Goal: Transaction & Acquisition: Purchase product/service

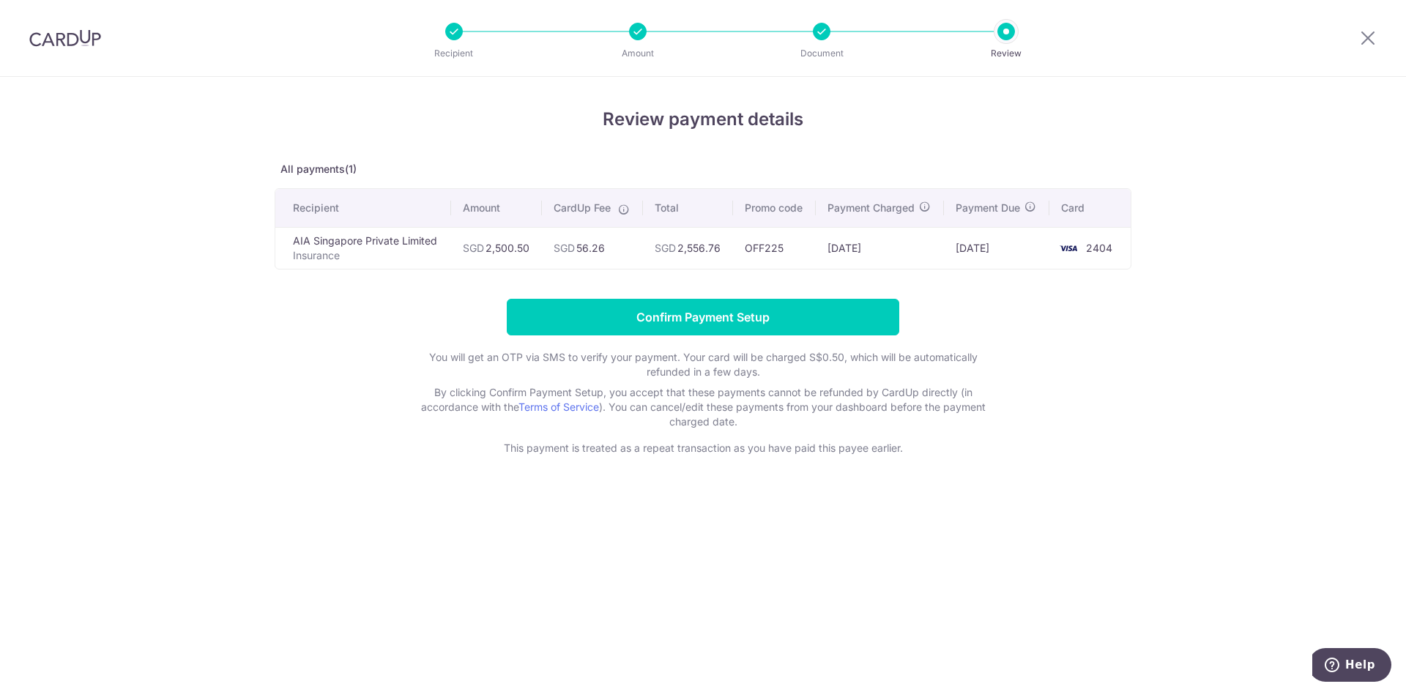
click at [64, 45] on img at bounding box center [65, 38] width 72 height 18
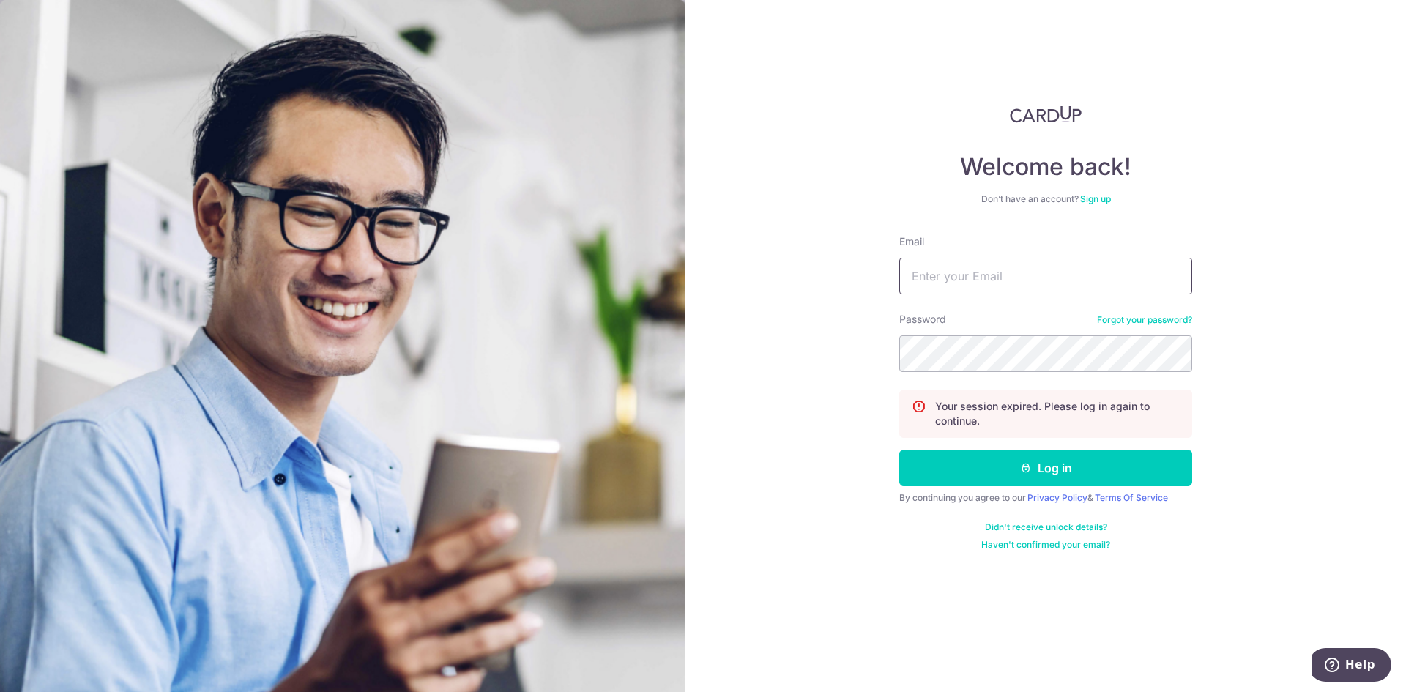
click at [986, 277] on input "Email" at bounding box center [1045, 276] width 293 height 37
click at [1025, 277] on input "Email" at bounding box center [1045, 276] width 293 height 37
click at [1049, 278] on input "Email" at bounding box center [1045, 276] width 293 height 37
type input "benny_cyf@hotmail.com"
click at [899, 450] on button "Log in" at bounding box center [1045, 468] width 293 height 37
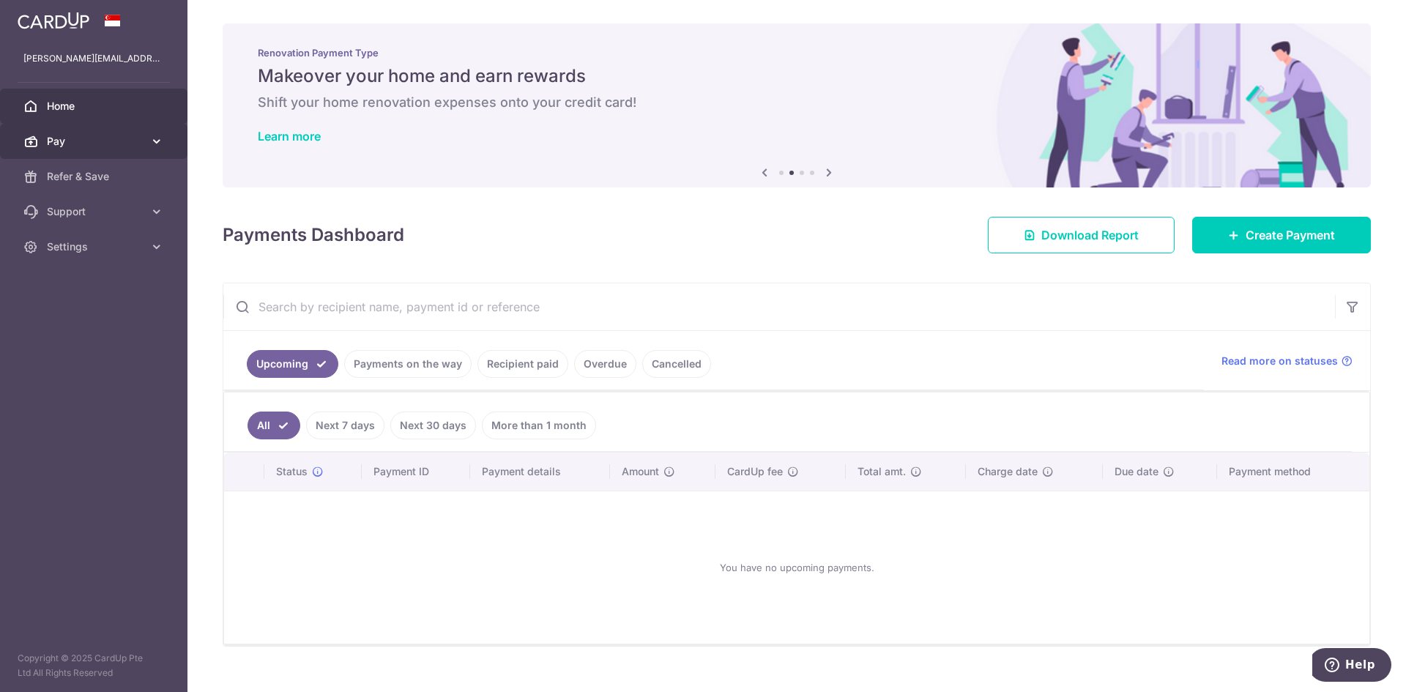
click at [103, 141] on span "Pay" at bounding box center [95, 141] width 97 height 15
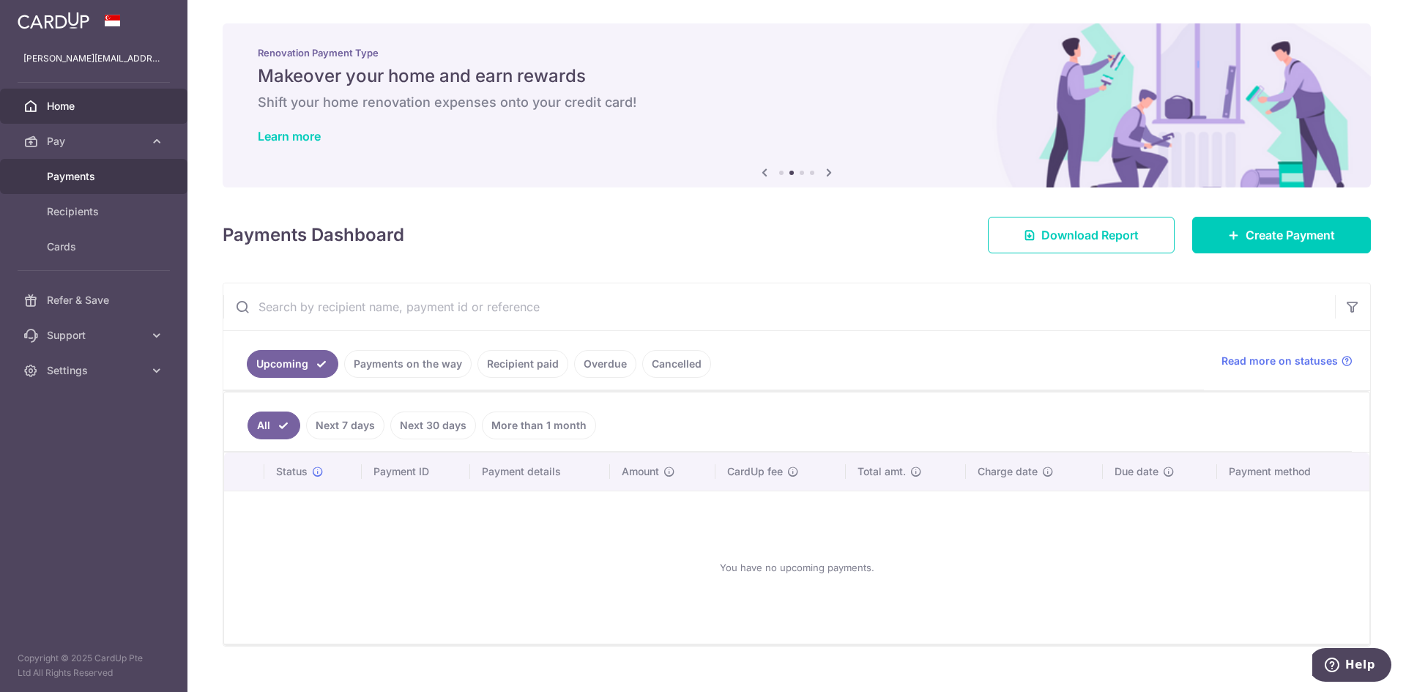
click at [84, 182] on span "Payments" at bounding box center [95, 176] width 97 height 15
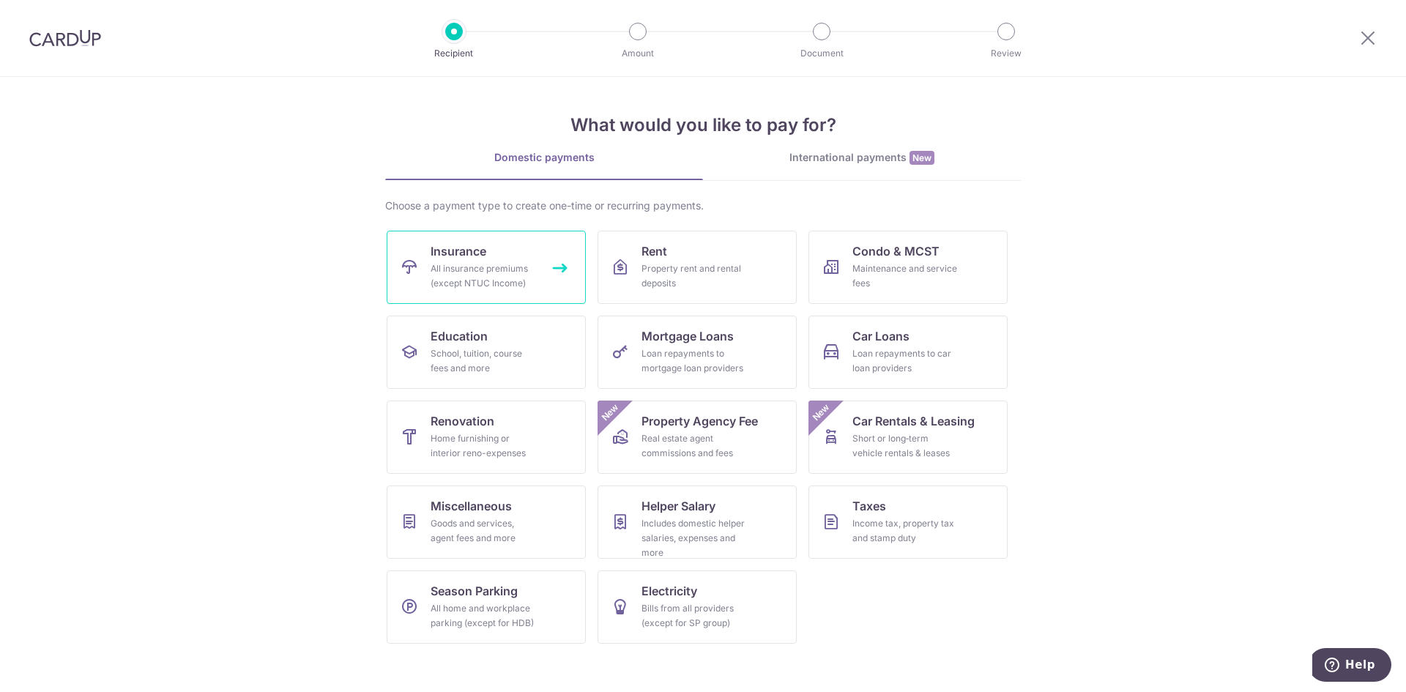
click at [489, 280] on div "All insurance premiums (except NTUC Income)" at bounding box center [483, 275] width 105 height 29
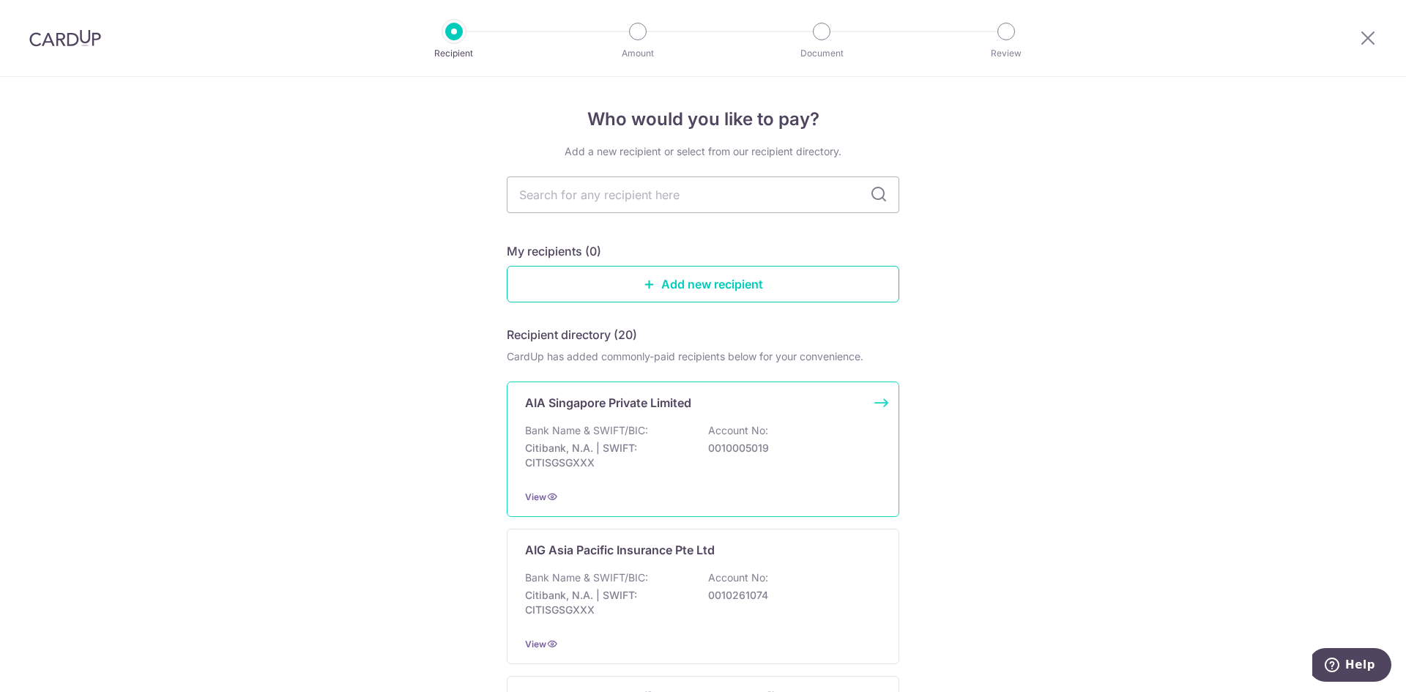
click at [695, 415] on div "AIA Singapore Private Limited Bank Name & SWIFT/BIC: Citibank, N.A. | SWIFT: CI…" at bounding box center [703, 448] width 392 height 135
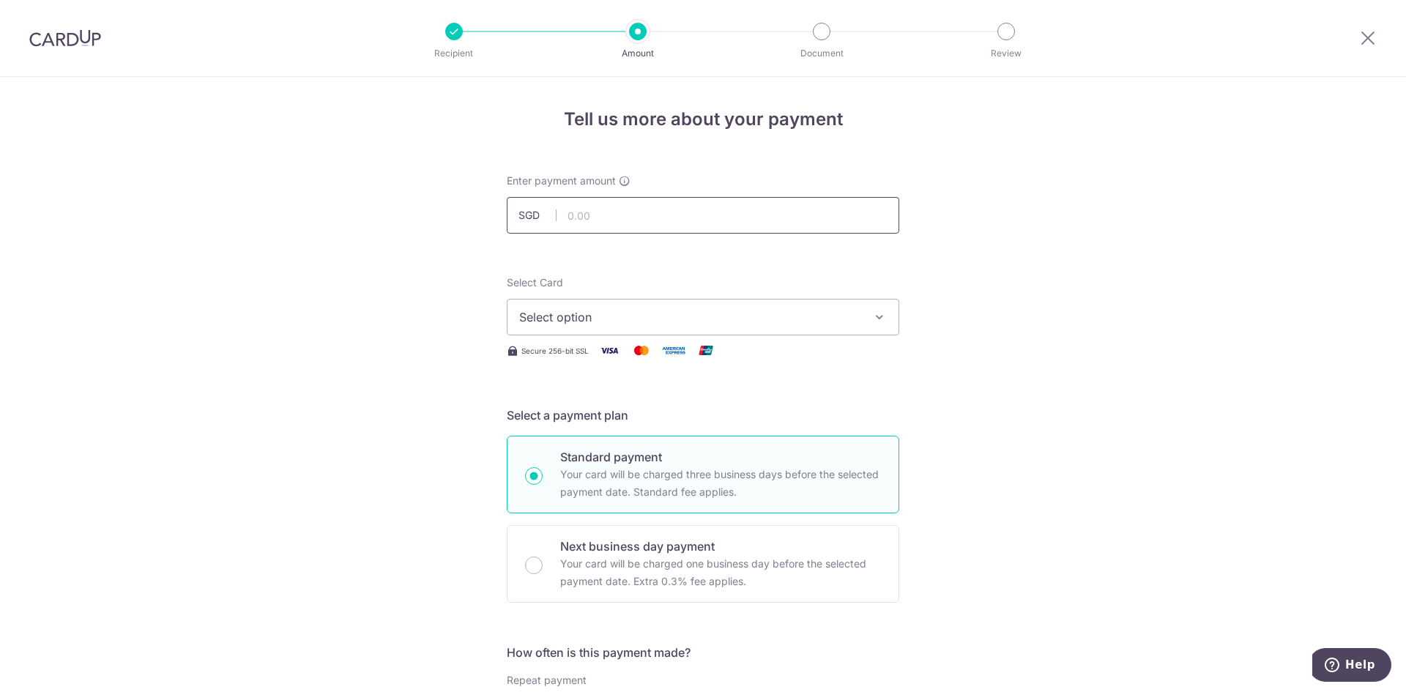
click at [624, 212] on input "text" at bounding box center [703, 215] width 392 height 37
type input "2,500.50"
click at [636, 330] on button "Select option" at bounding box center [703, 317] width 392 height 37
click at [597, 412] on link "**** 2404" at bounding box center [702, 421] width 391 height 35
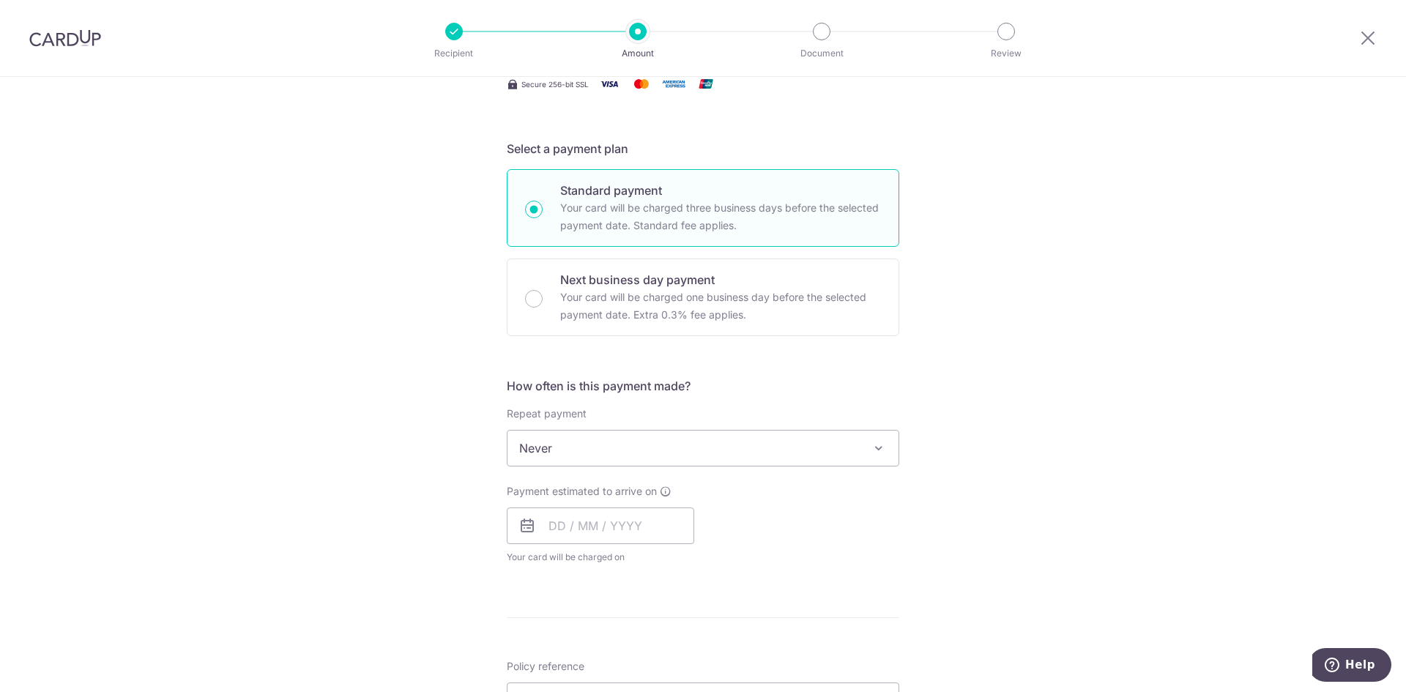
scroll to position [293, 0]
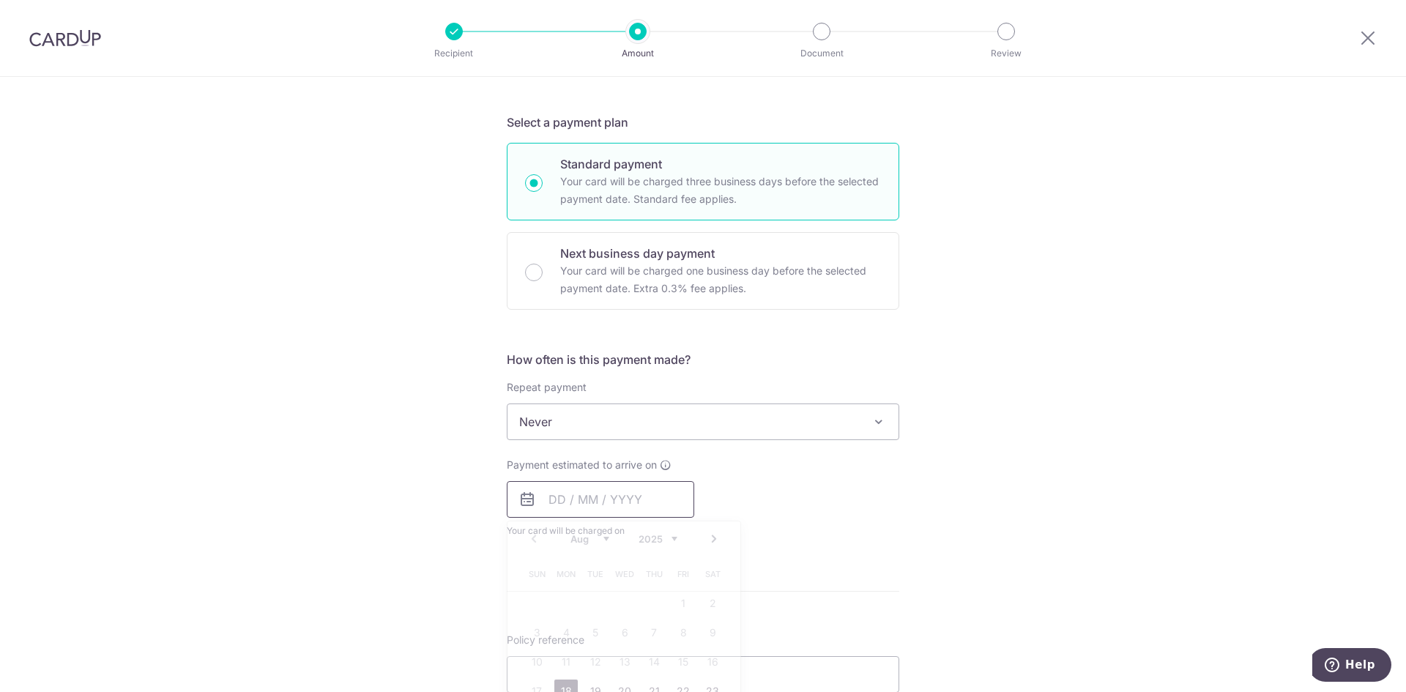
click at [621, 499] on input "text" at bounding box center [600, 499] width 187 height 37
click at [759, 492] on div "Payment estimated to arrive on Prev Next Aug Sep Oct Nov Dec 2025 2026 2027 202…" at bounding box center [703, 498] width 410 height 81
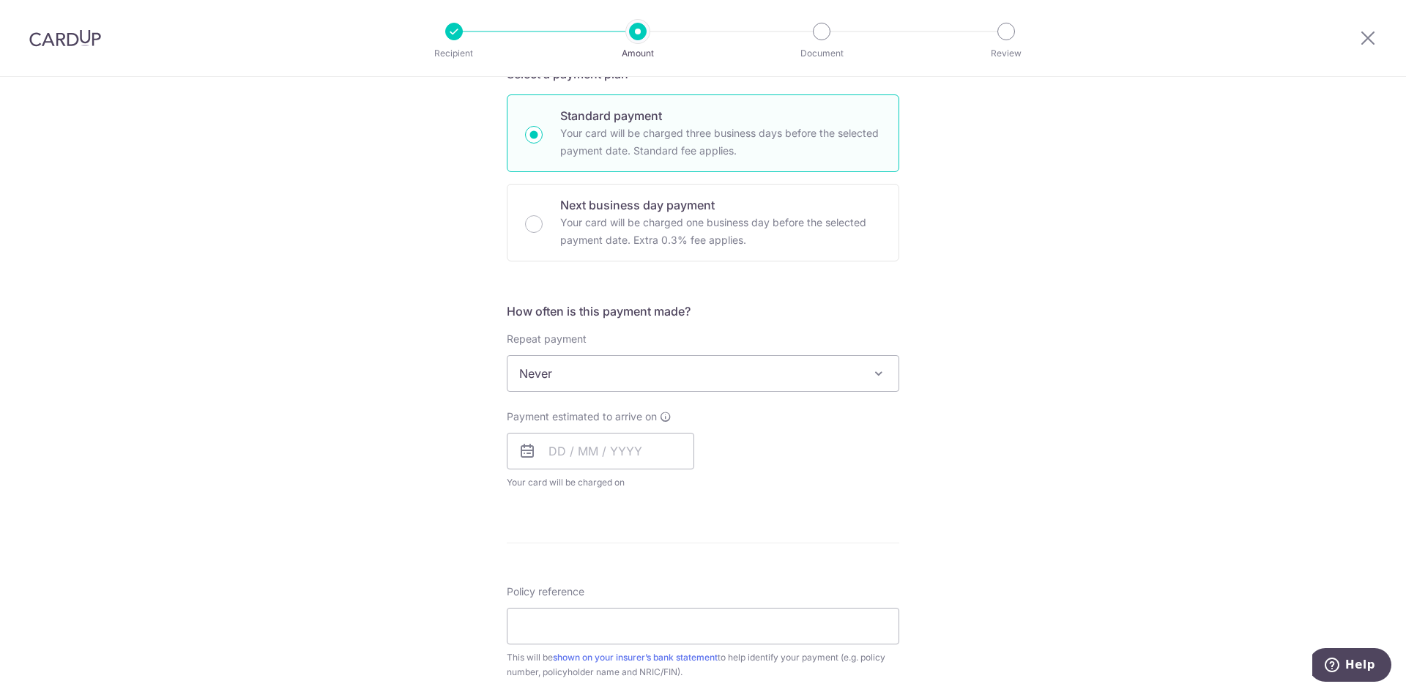
scroll to position [366, 0]
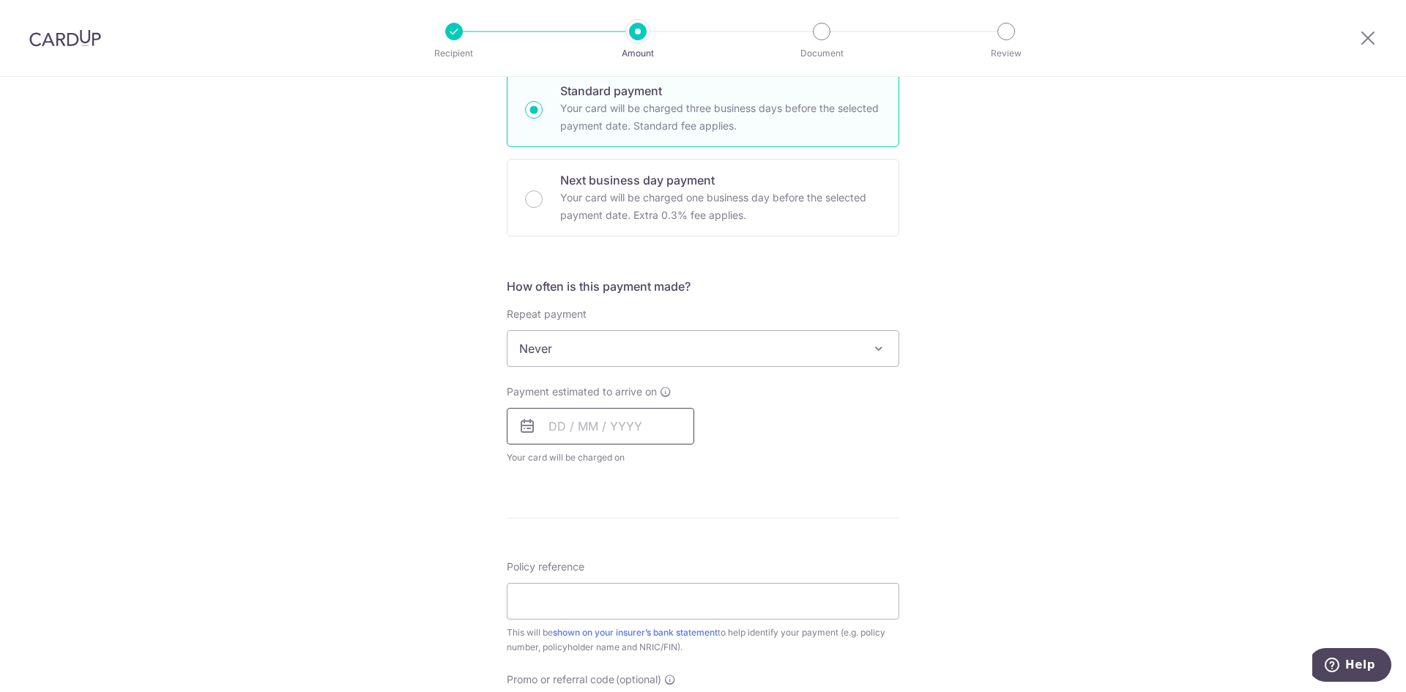
click at [533, 422] on input "text" at bounding box center [600, 426] width 187 height 37
click at [562, 617] on link "18" at bounding box center [565, 617] width 23 height 23
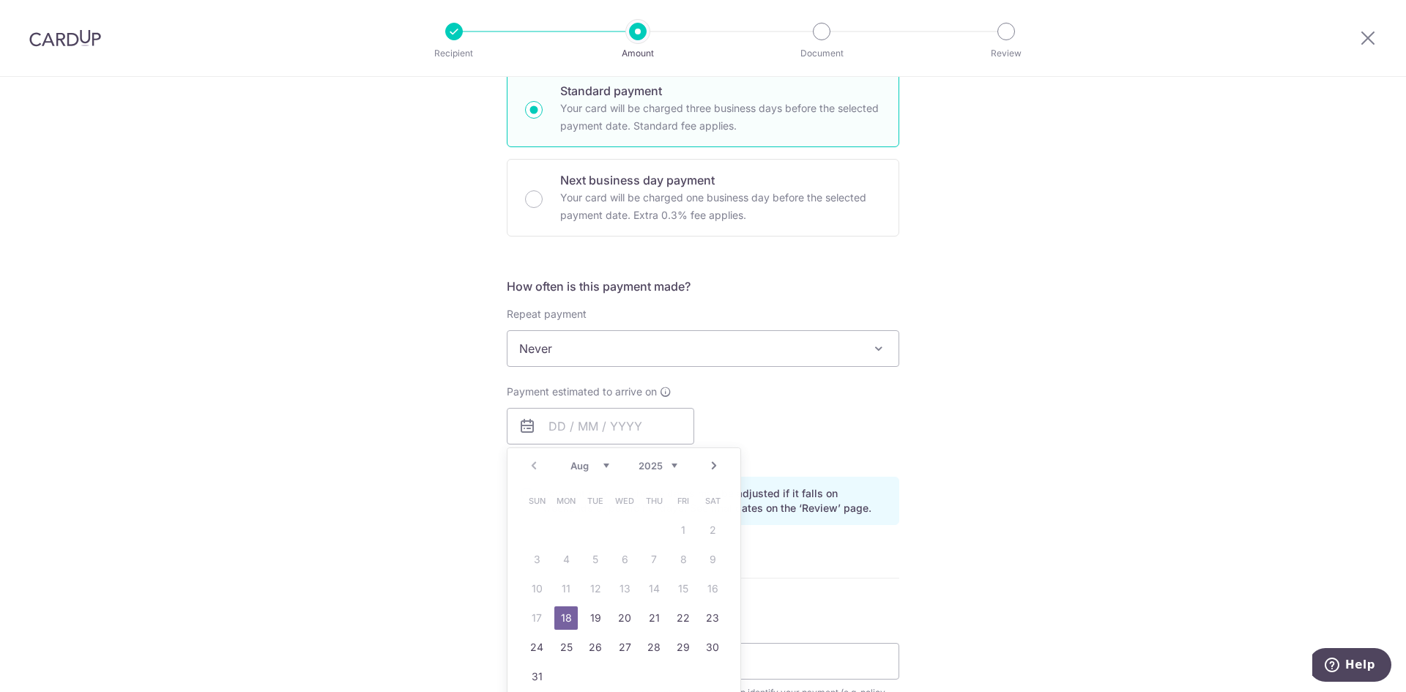
type input "[DATE]"
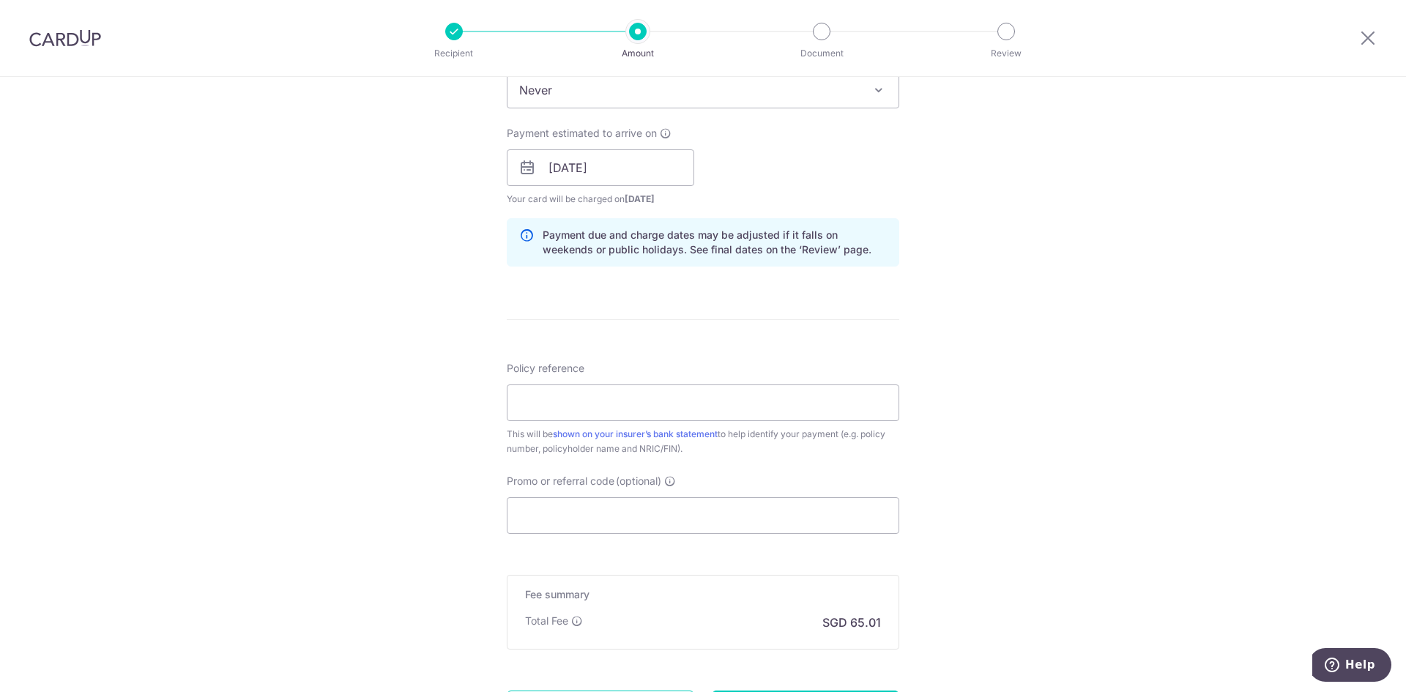
scroll to position [659, 0]
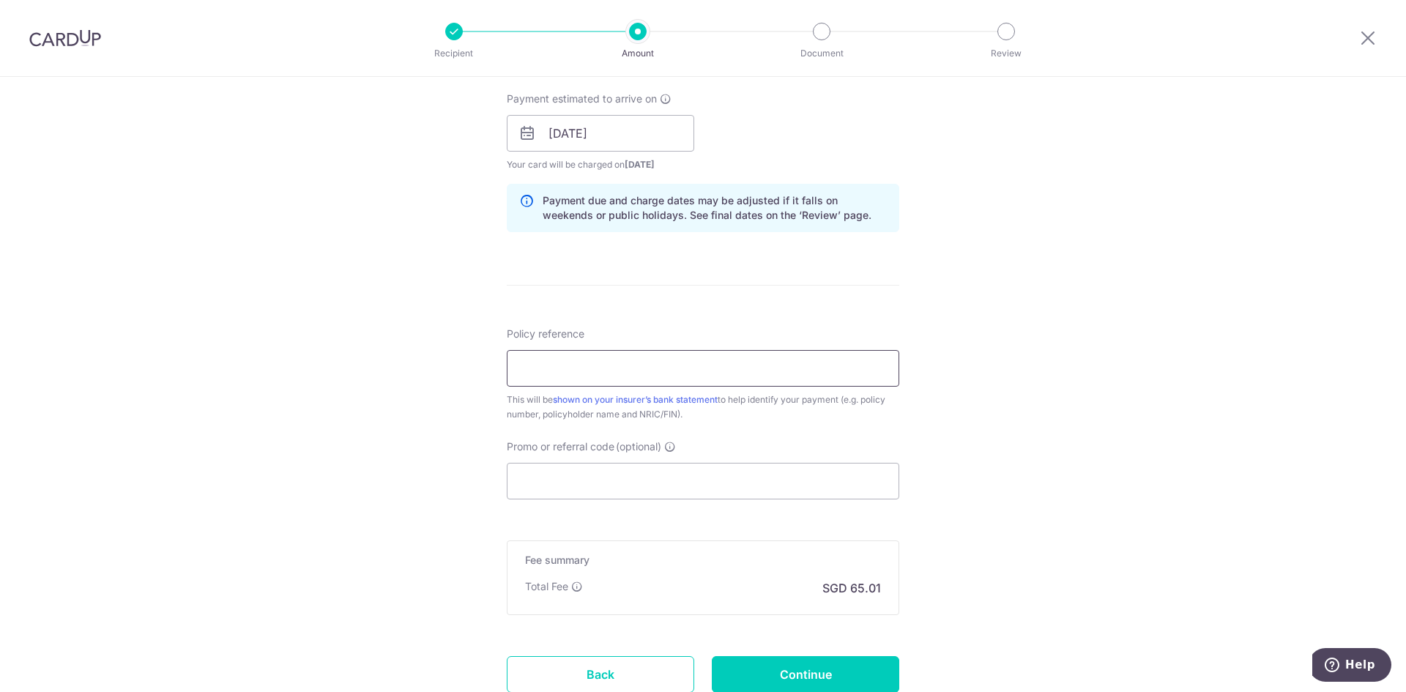
click at [690, 385] on input "Policy reference" at bounding box center [703, 368] width 392 height 37
paste input "L545579931"
type input "L545579931"
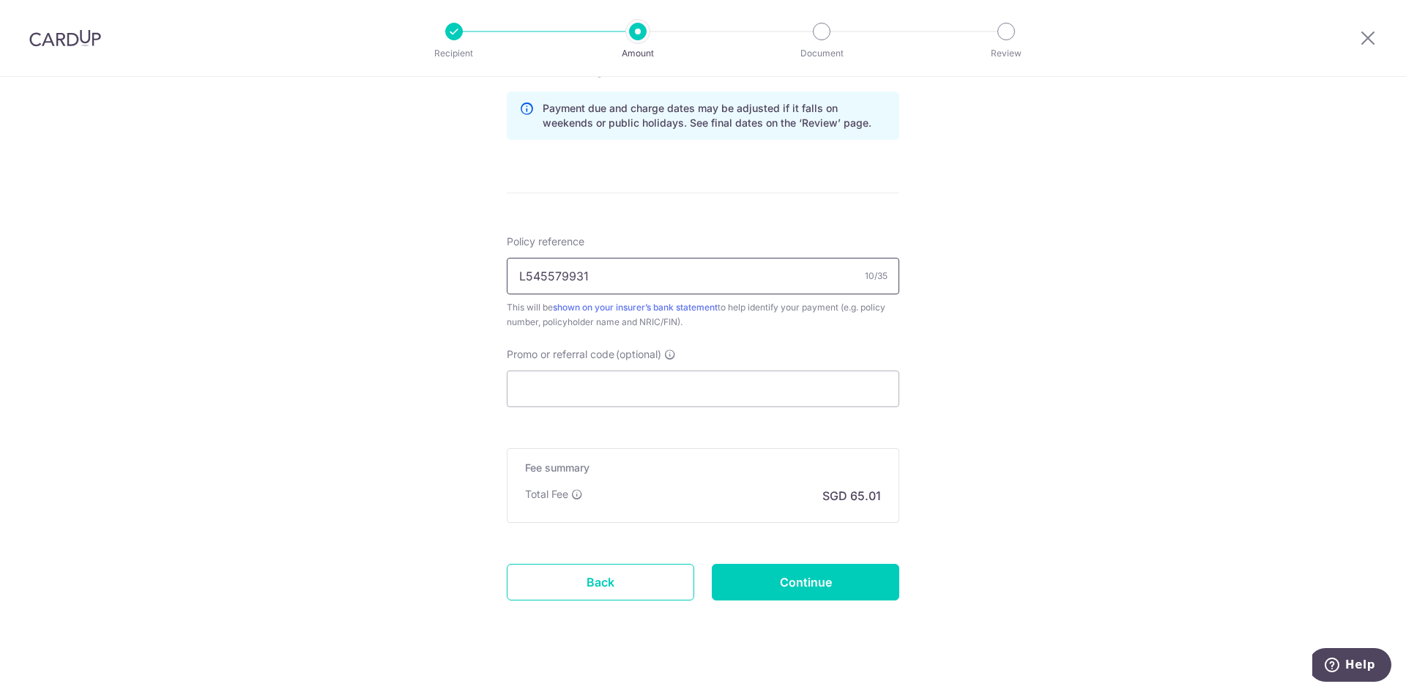
scroll to position [770, 0]
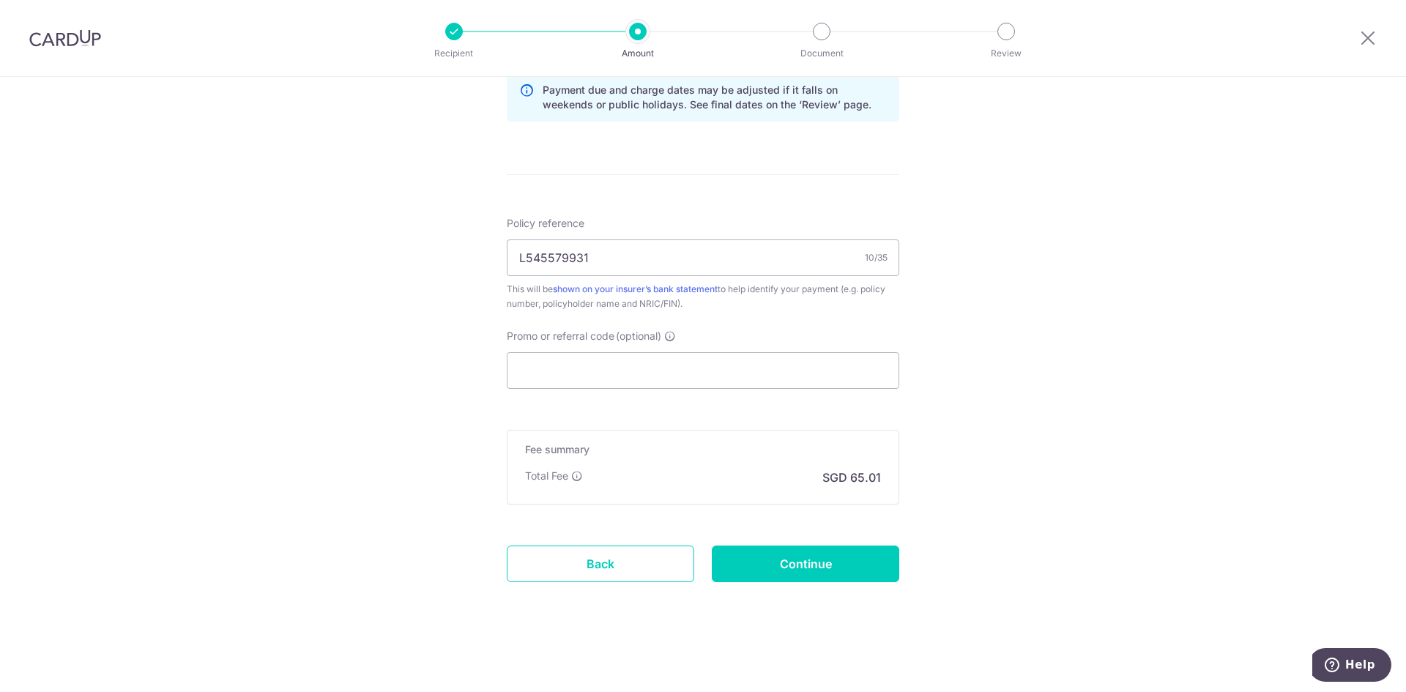
click at [733, 390] on form "Enter payment amount SGD 2,500.50 2500.50 Select Card **** 2404 Add credit card…" at bounding box center [703, 13] width 392 height 1219
click at [732, 380] on input "Promo or referral code (optional)" at bounding box center [703, 370] width 392 height 37
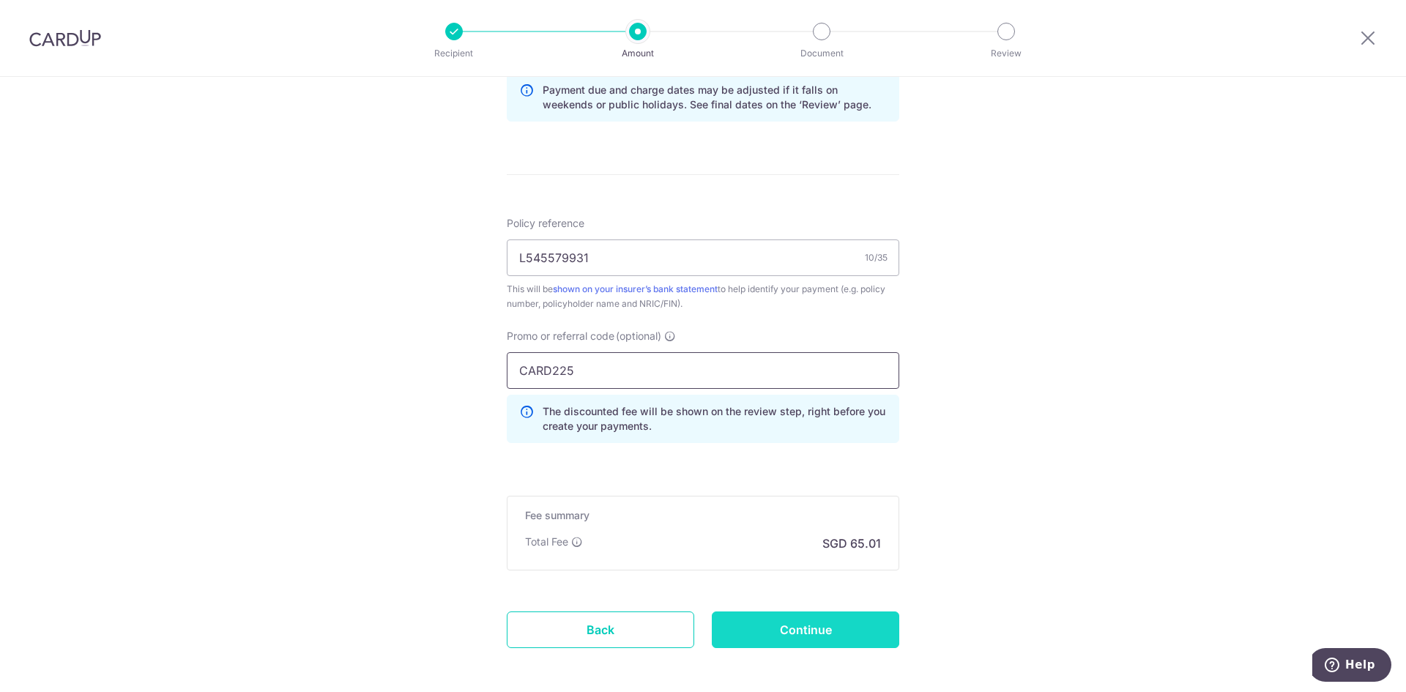
type input "CARD225"
click at [857, 626] on input "Continue" at bounding box center [805, 629] width 187 height 37
type input "Create Schedule"
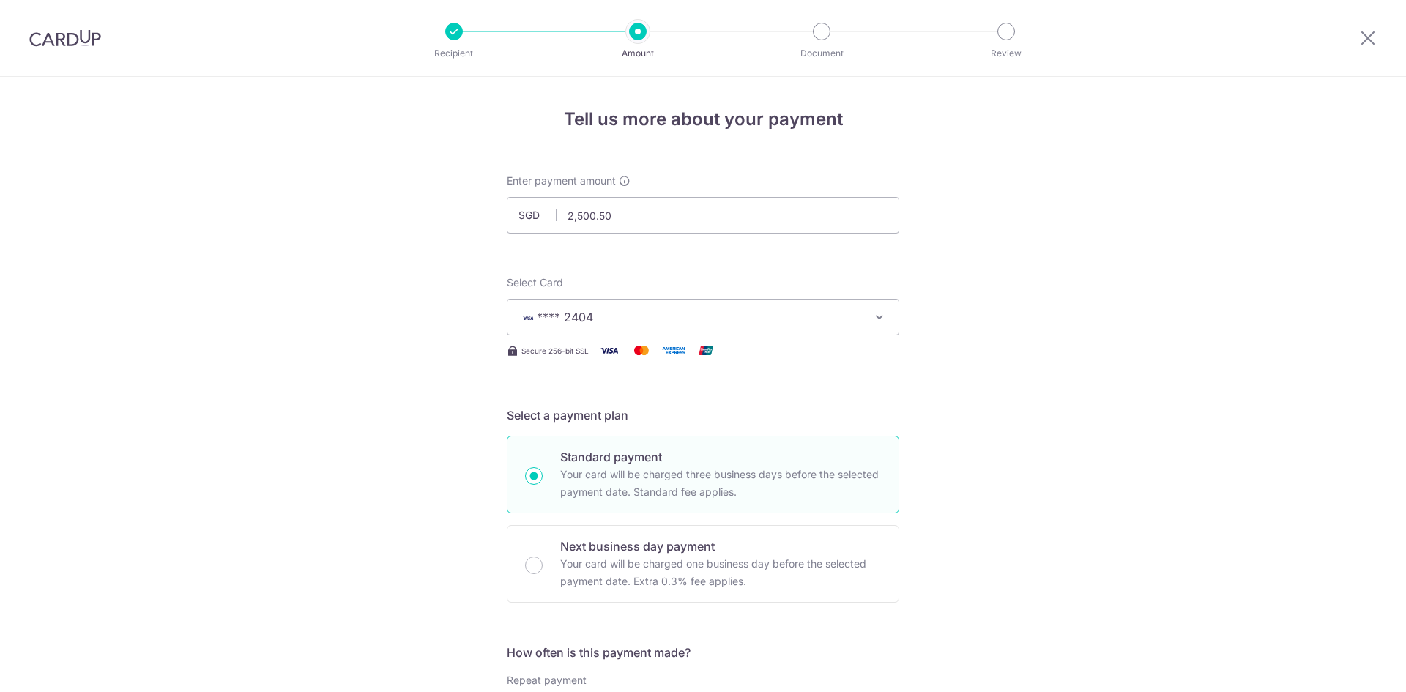
scroll to position [856, 0]
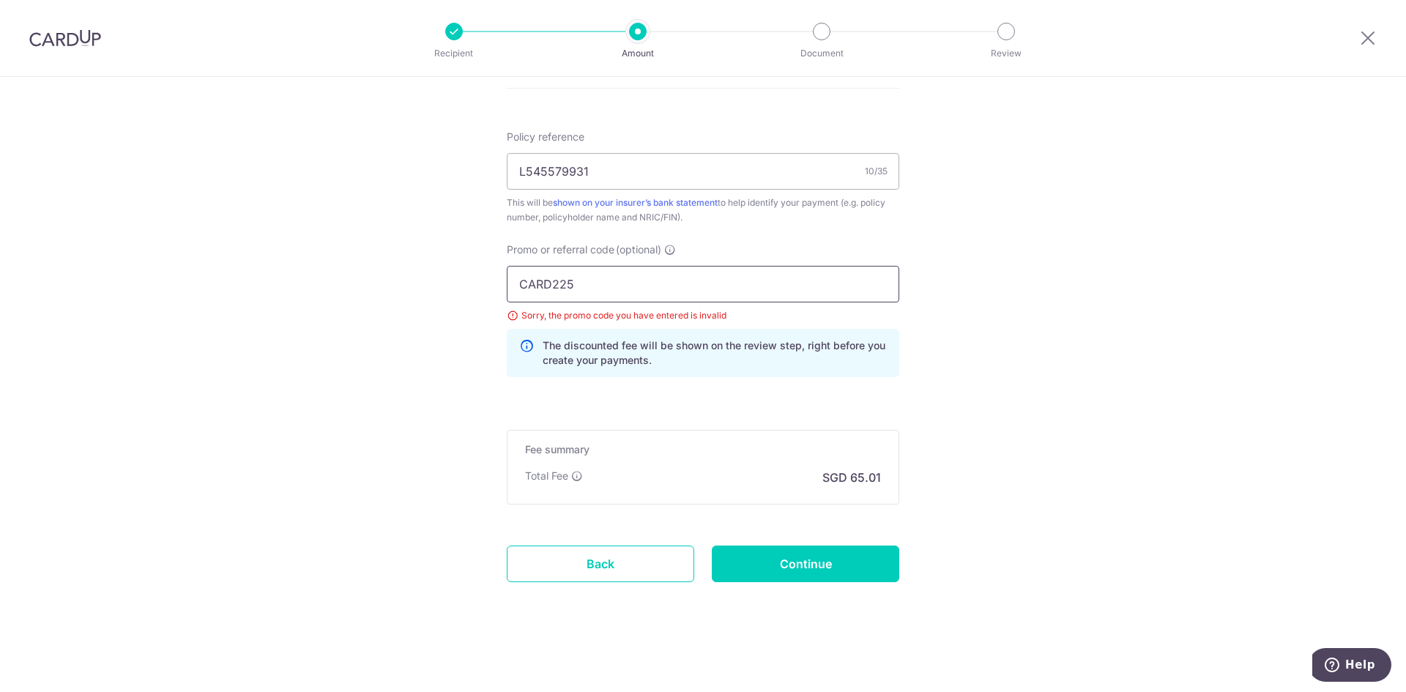
click at [542, 286] on input "CARD225" at bounding box center [703, 284] width 392 height 37
drag, startPoint x: 546, startPoint y: 285, endPoint x: 362, endPoint y: 276, distance: 184.0
type input "off225"
click at [825, 562] on input "Continue" at bounding box center [805, 564] width 187 height 37
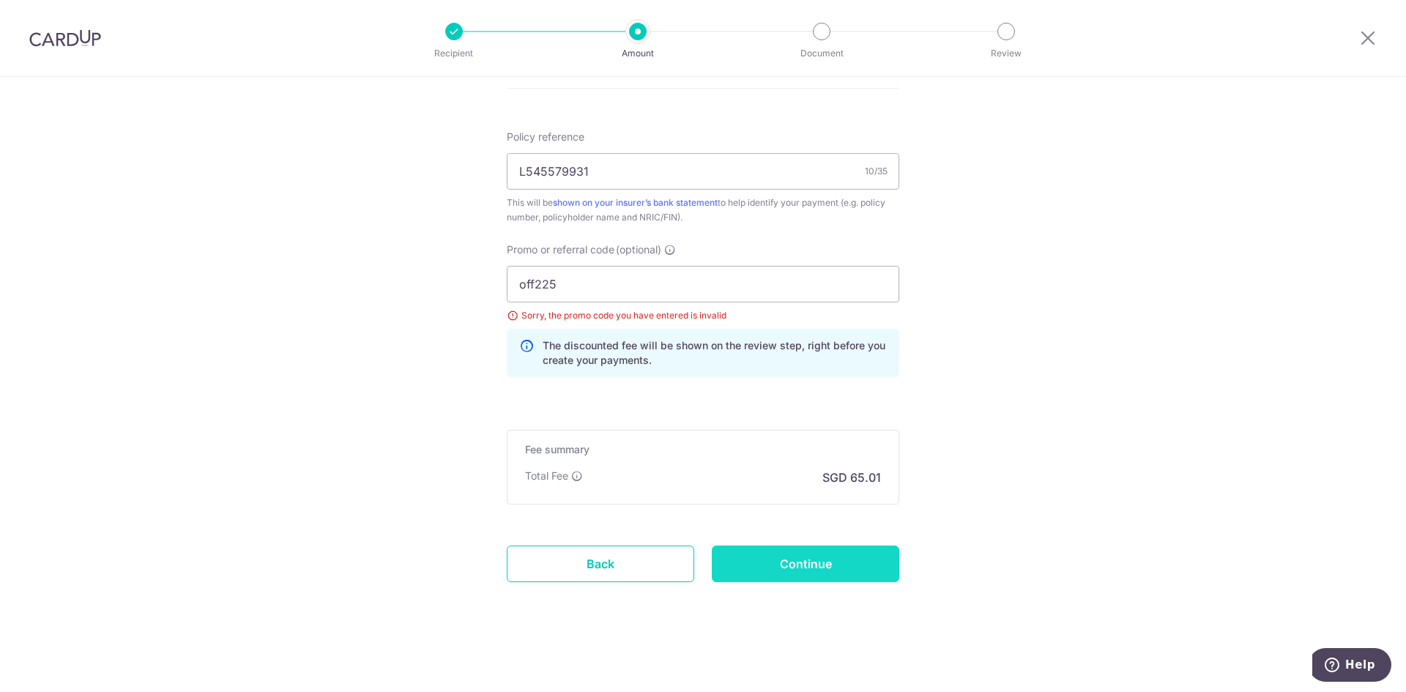
type input "Update Schedule"
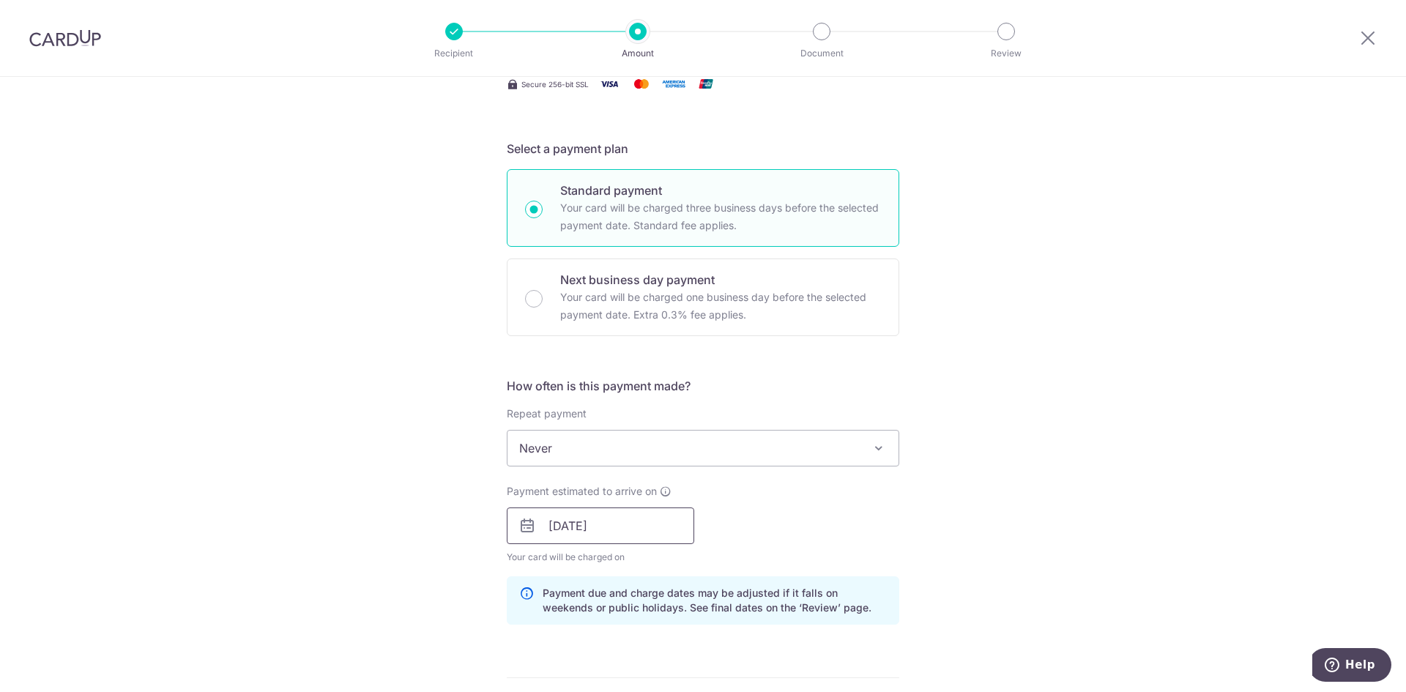
scroll to position [293, 0]
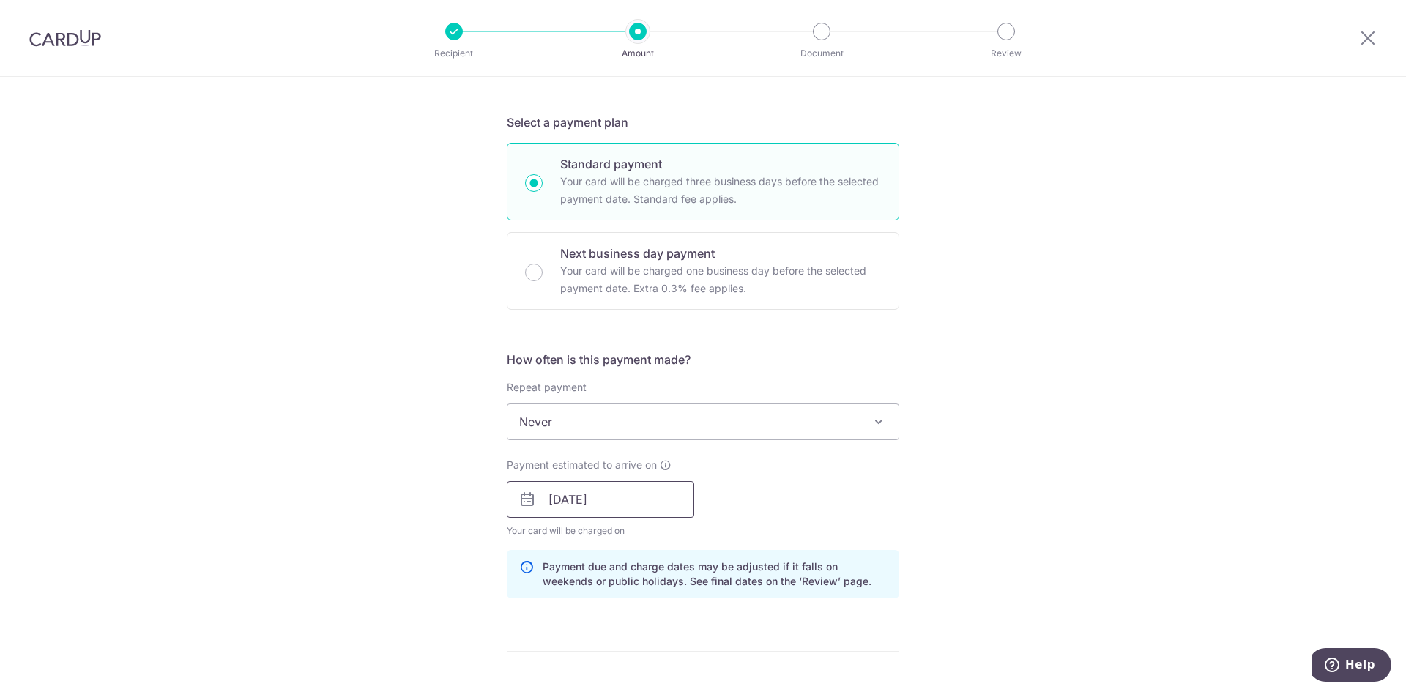
click at [538, 507] on input "18/08/2025" at bounding box center [600, 499] width 187 height 37
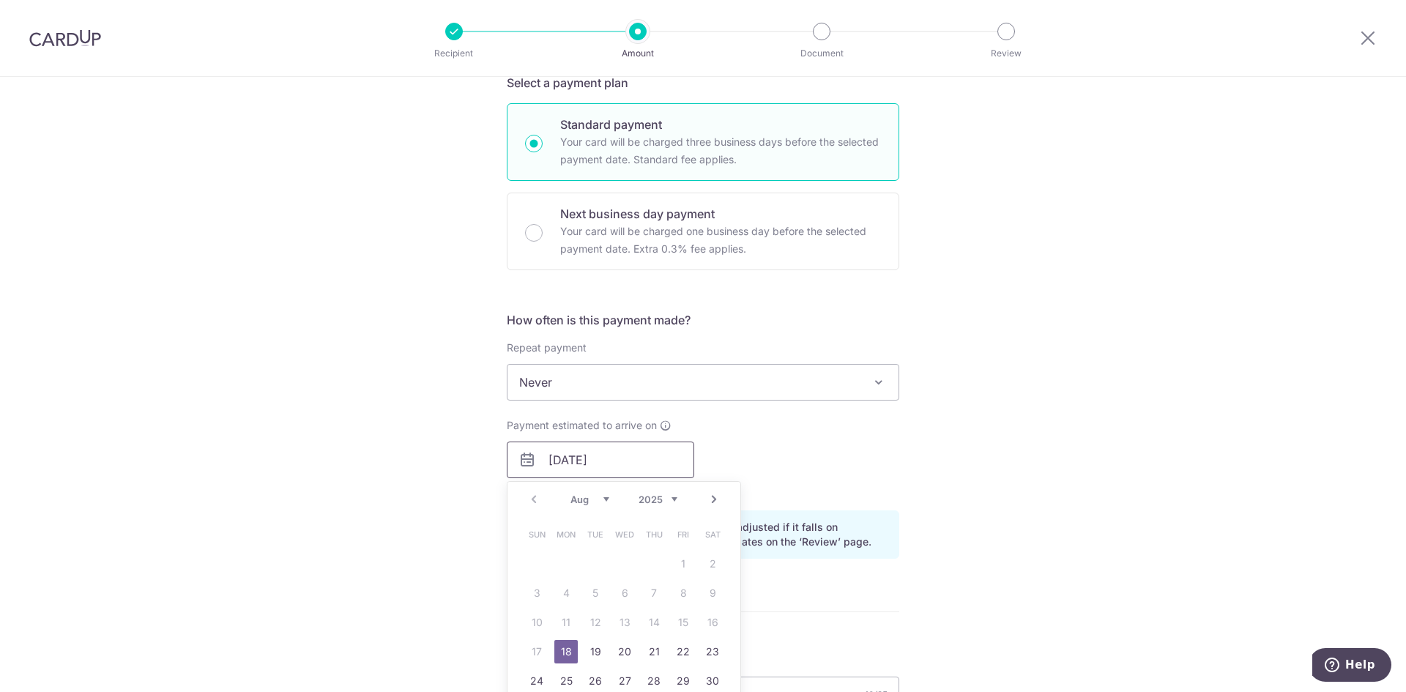
scroll to position [366, 0]
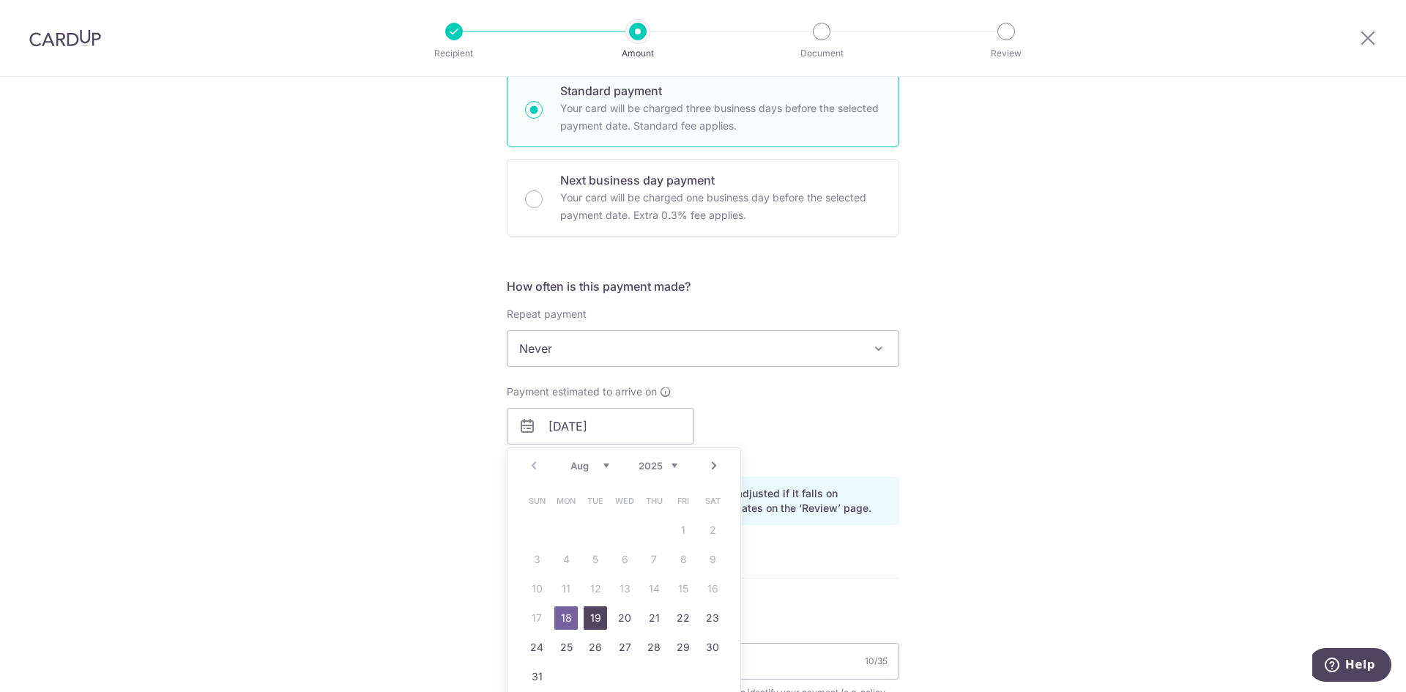
click at [585, 609] on link "19" at bounding box center [595, 617] width 23 height 23
type input "[DATE]"
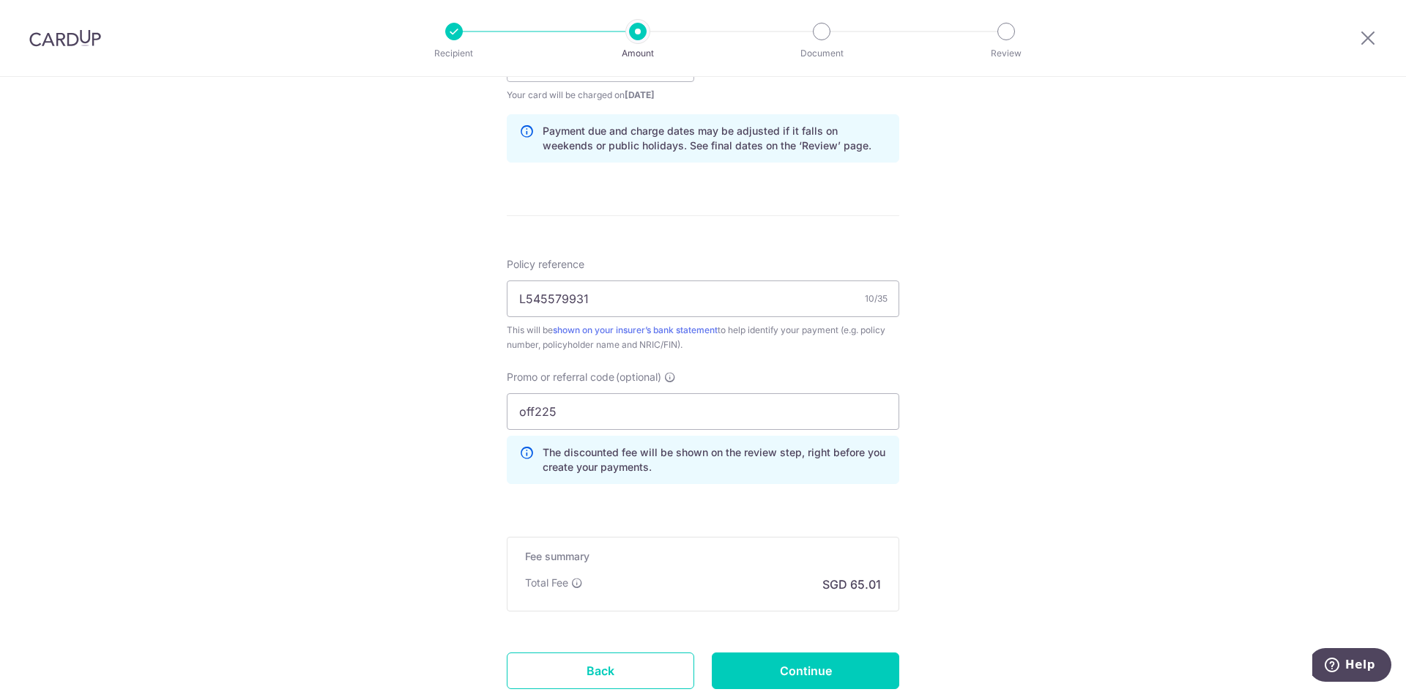
scroll to position [805, 0]
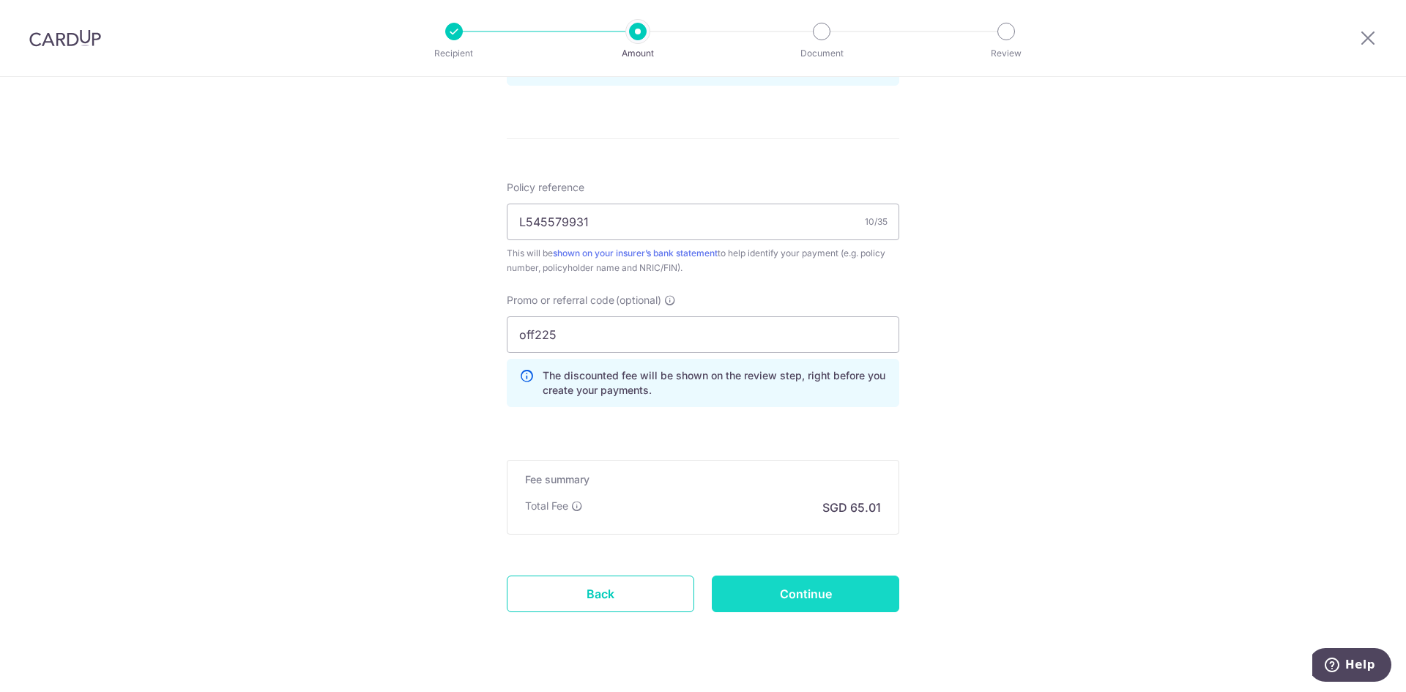
click at [781, 592] on input "Continue" at bounding box center [805, 594] width 187 height 37
type input "Update Schedule"
